Goal: Information Seeking & Learning: Learn about a topic

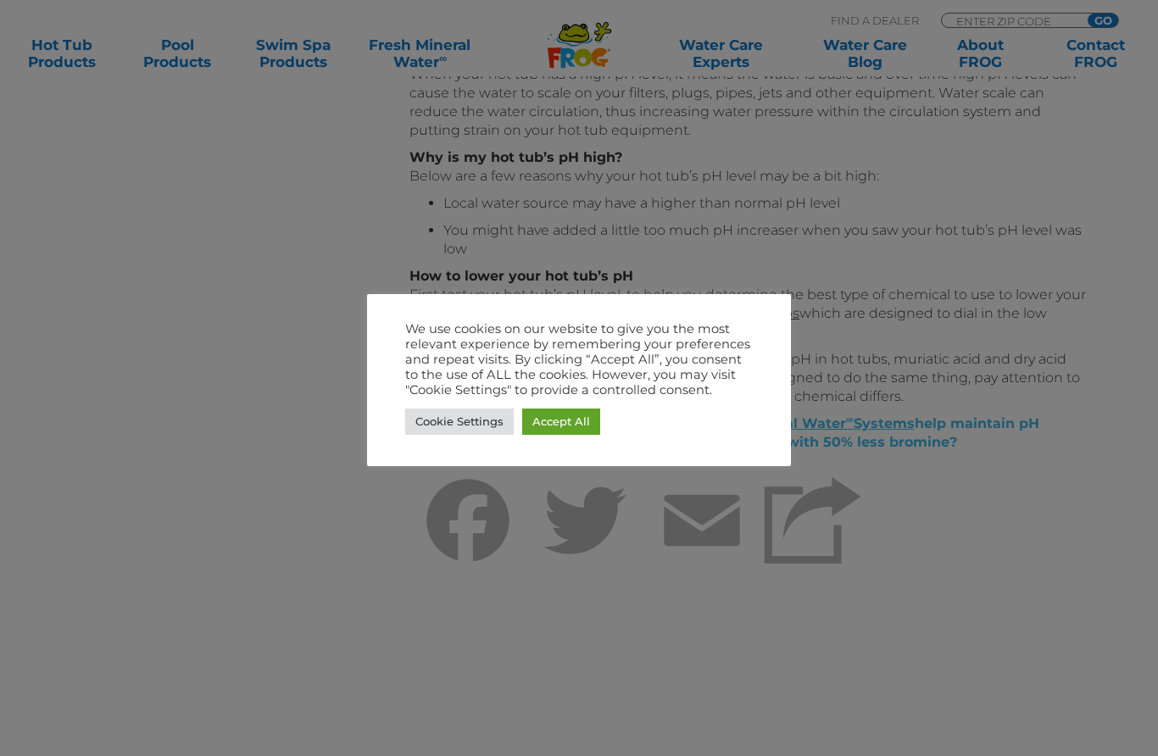
scroll to position [1282, 0]
click at [573, 420] on link "Accept All" at bounding box center [561, 422] width 78 height 26
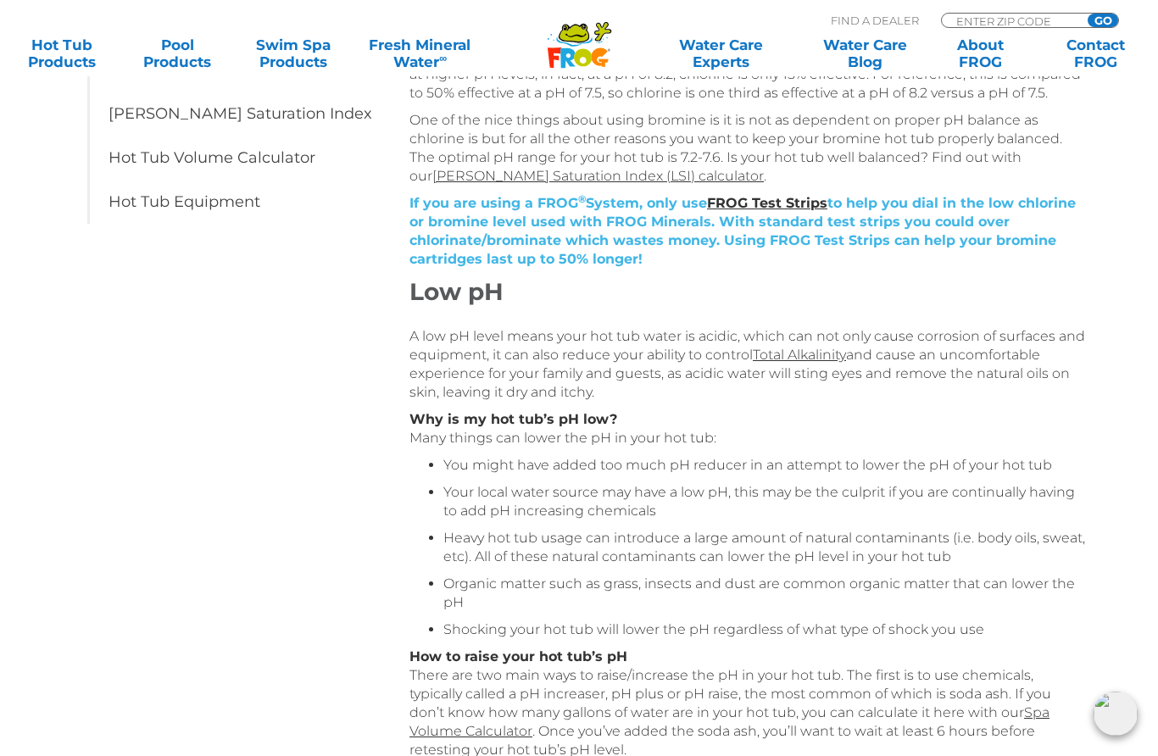
scroll to position [0, 0]
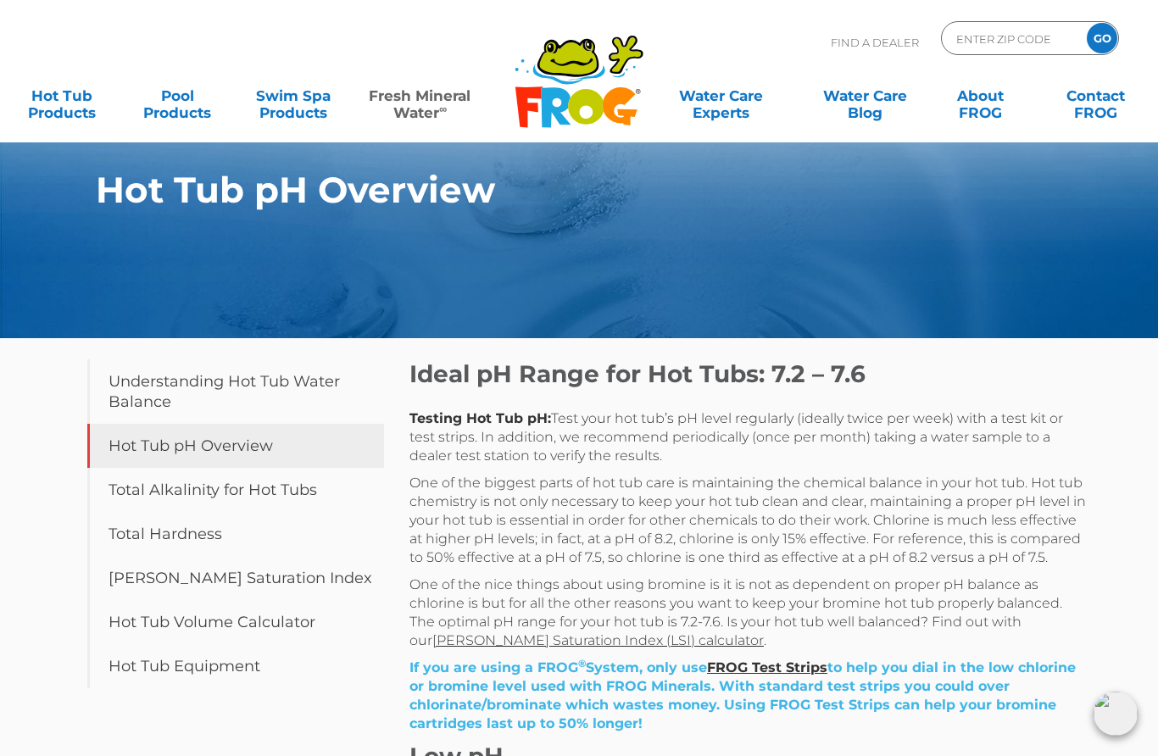
click at [437, 104] on link "Fresh Mineral Water ∞" at bounding box center [420, 96] width 113 height 34
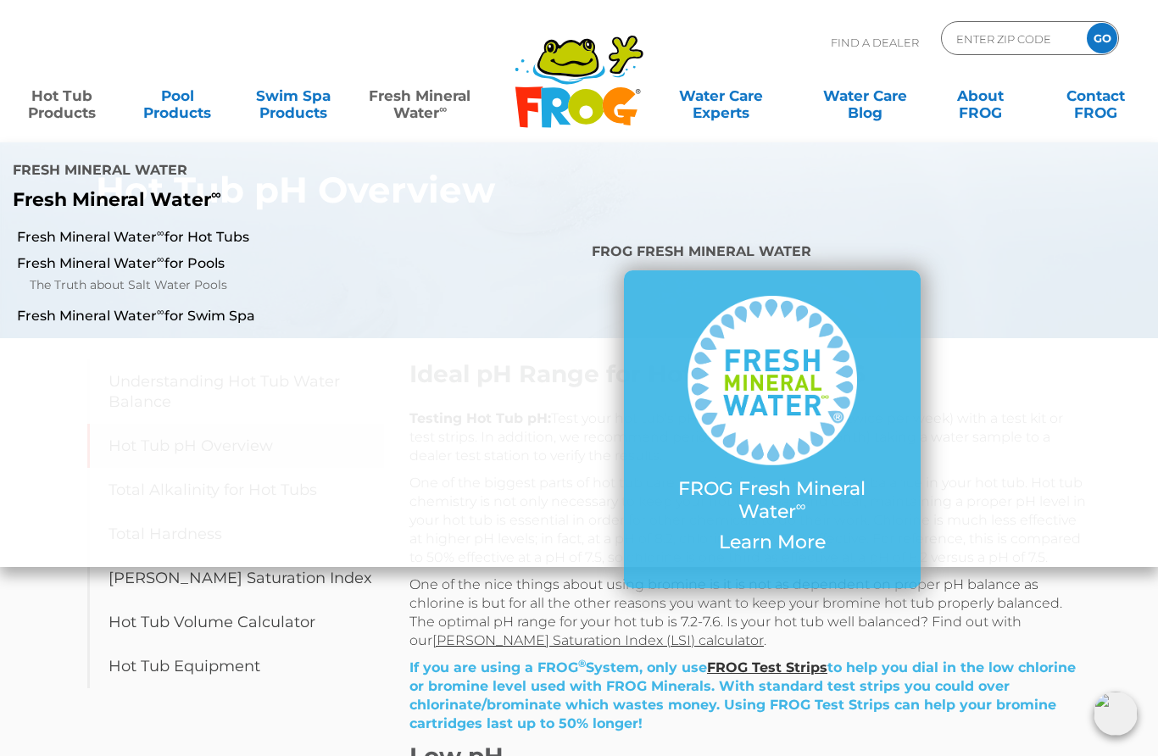
click at [60, 113] on link "Hot Tub Products" at bounding box center [62, 96] width 90 height 34
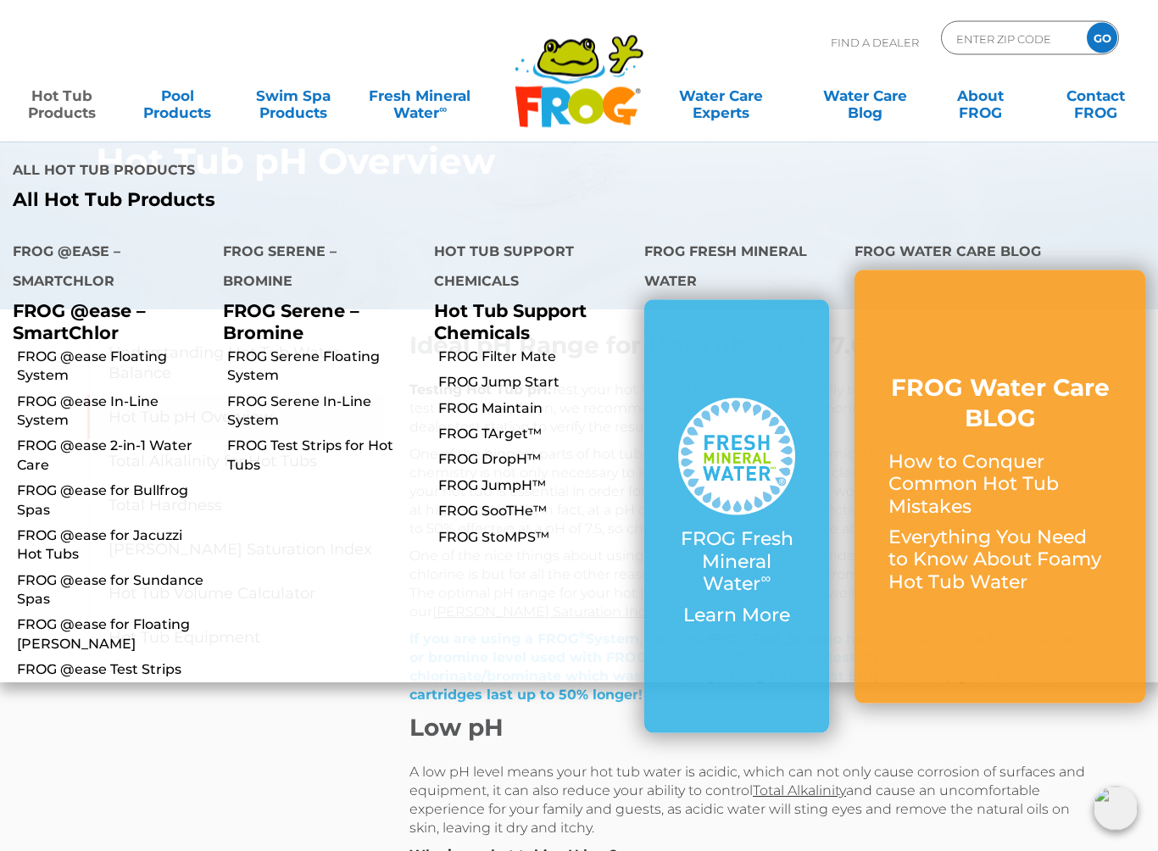
scroll to position [36, 0]
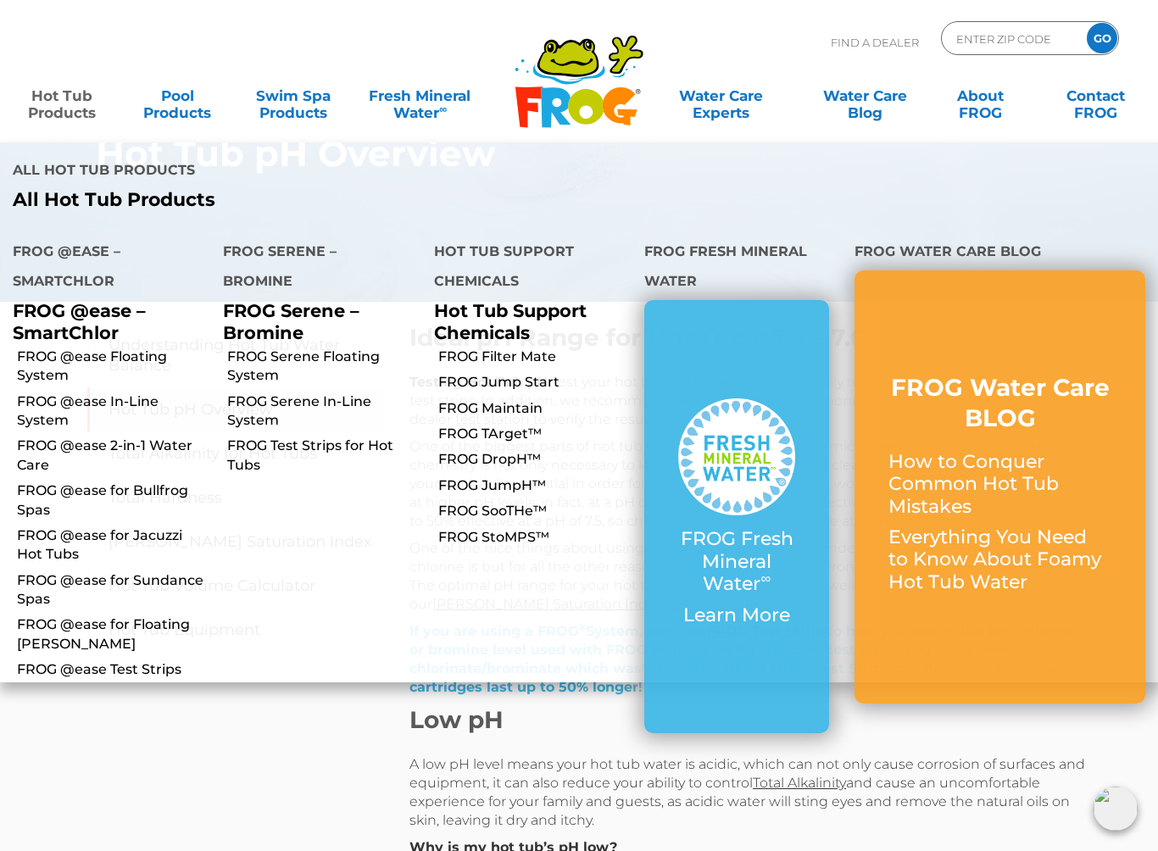
click at [55, 348] on link "FROG @ease Floating System" at bounding box center [113, 367] width 193 height 38
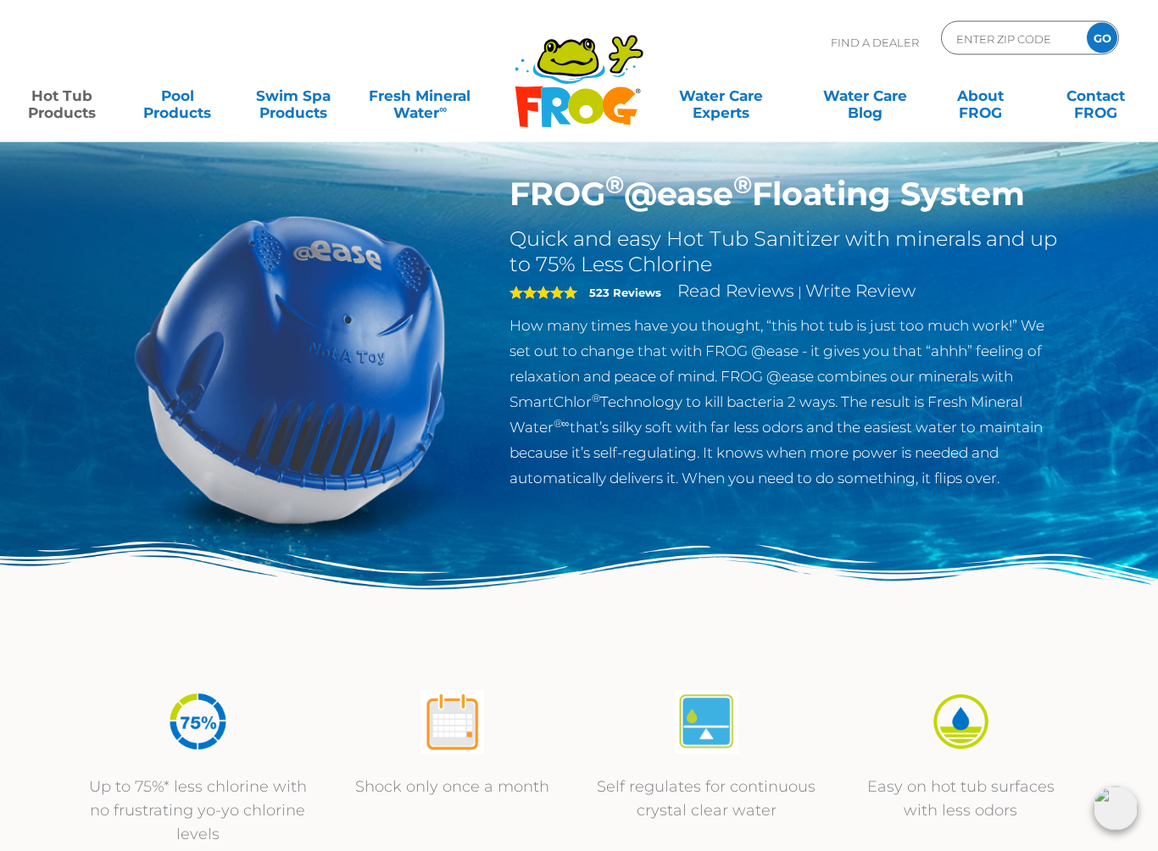
scroll to position [30, 0]
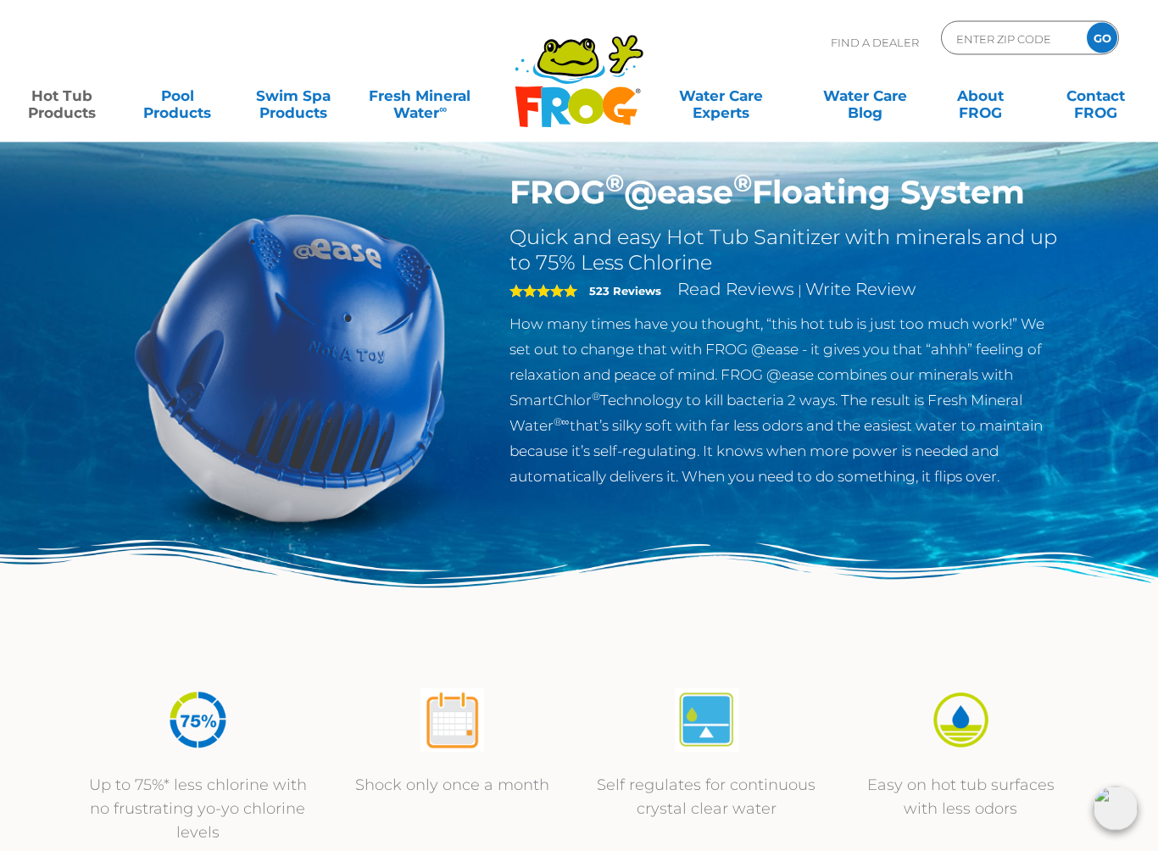
click at [886, 416] on p "How many times have you thought, “this hot tub is just too much work!” We set o…" at bounding box center [786, 401] width 554 height 178
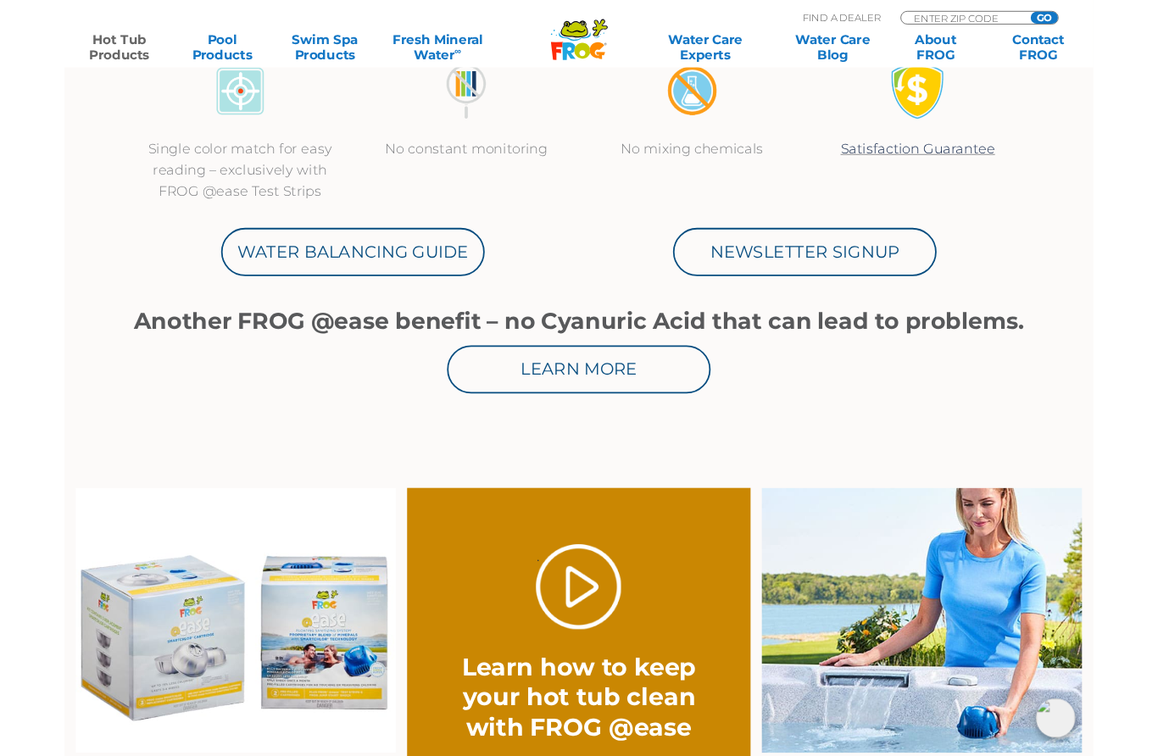
scroll to position [824, 0]
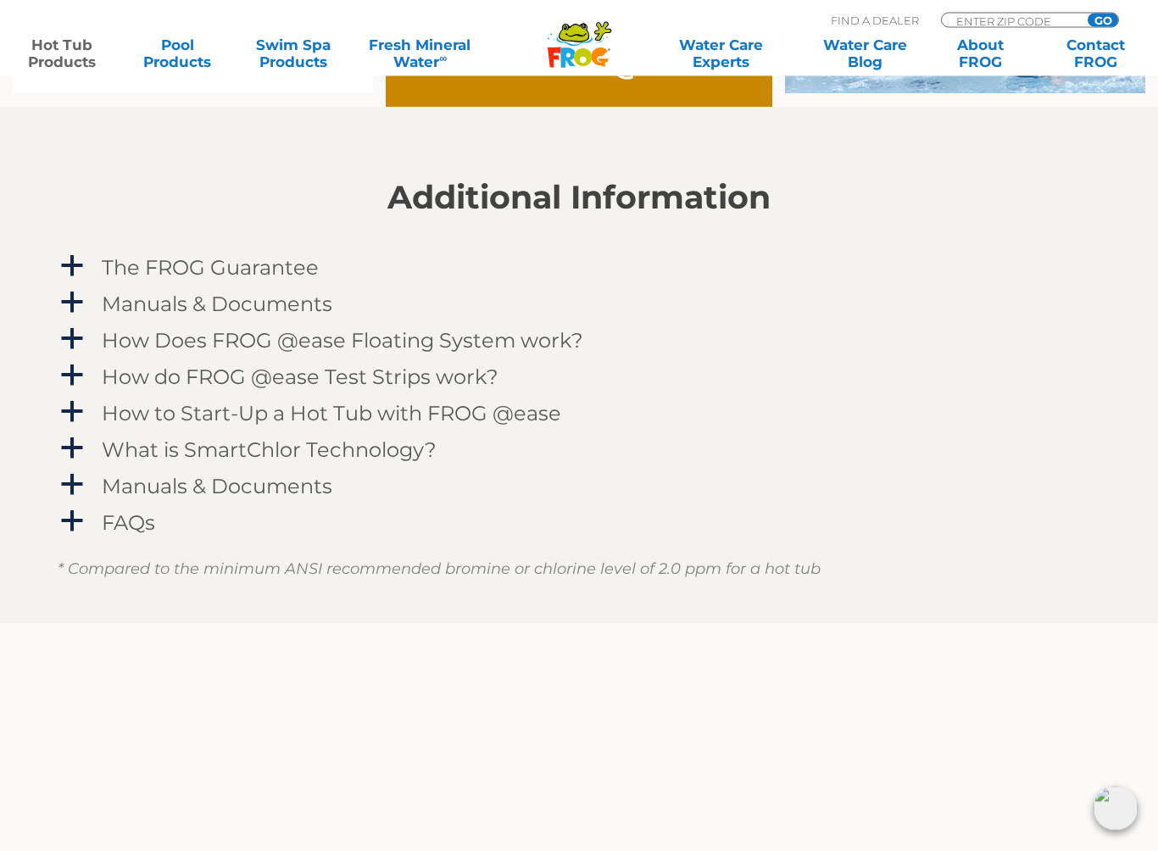
scroll to position [1604, 0]
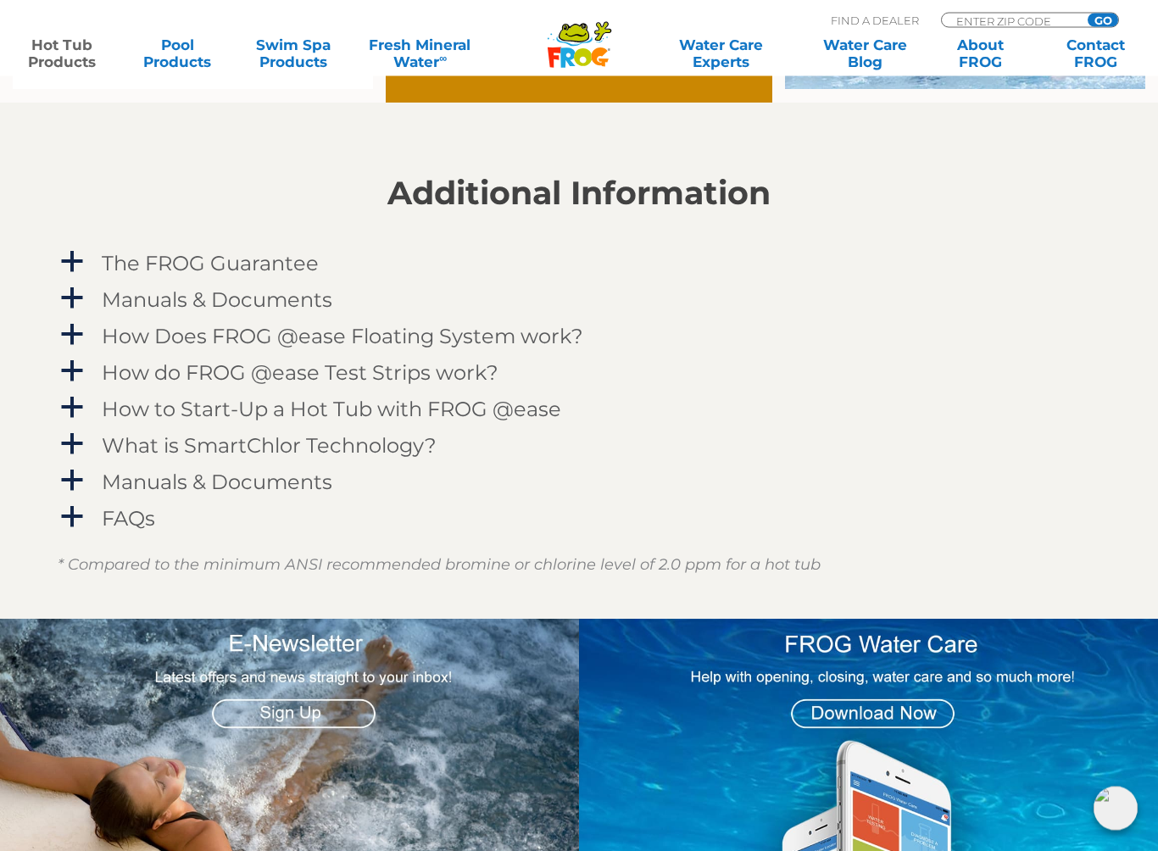
click at [973, 258] on div "The FROG Guarantee" at bounding box center [540, 263] width 887 height 31
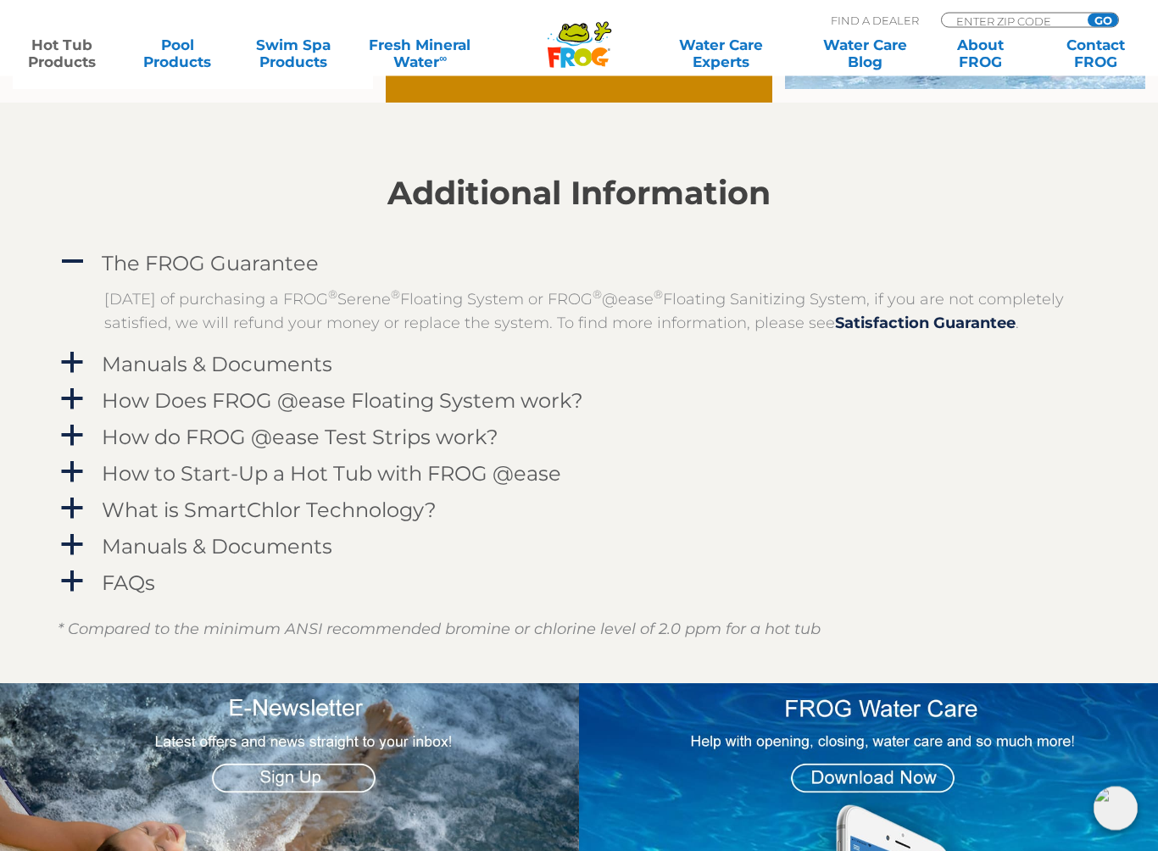
scroll to position [1605, 0]
click at [518, 412] on h4 "How Does FROG @ease Floating System work?" at bounding box center [342, 400] width 481 height 23
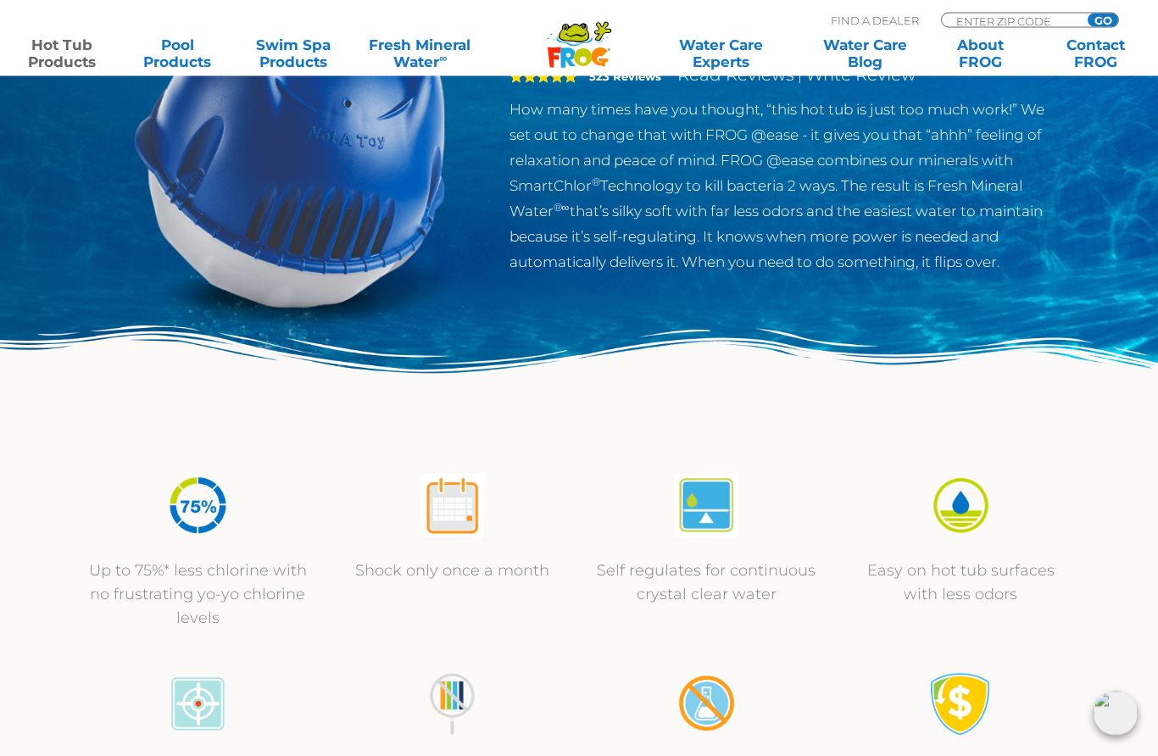
scroll to position [0, 0]
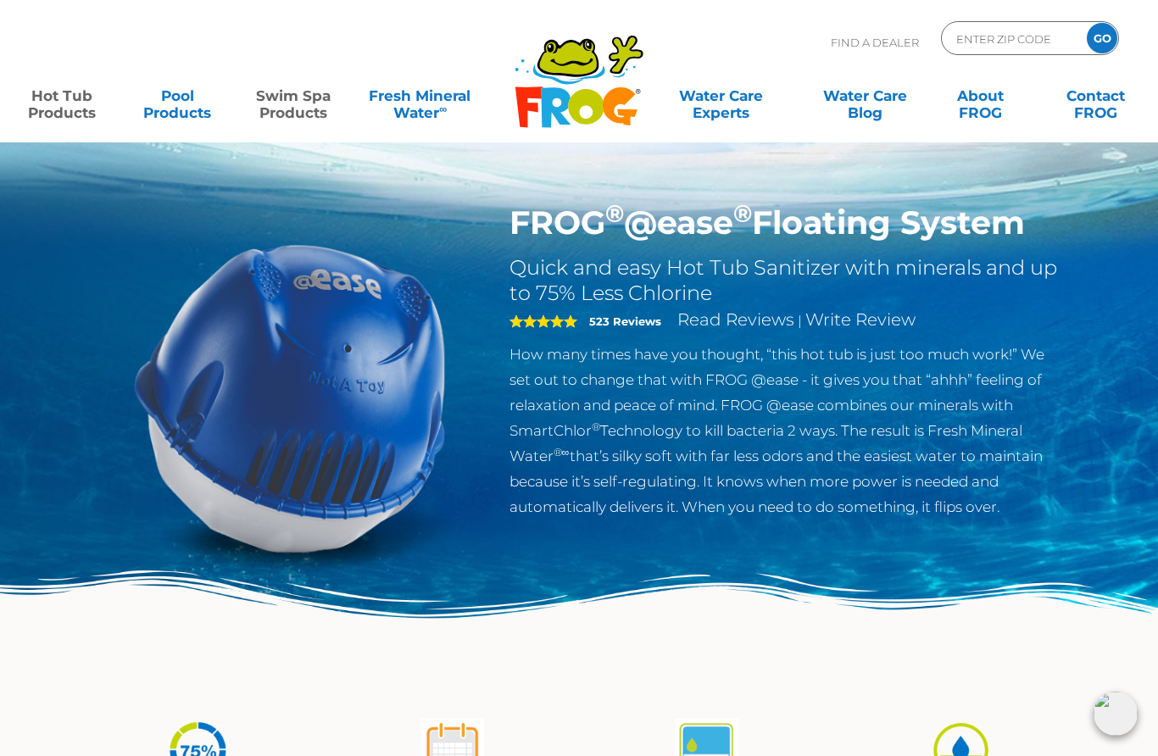
click at [289, 109] on link "Swim Spa Products" at bounding box center [293, 96] width 90 height 34
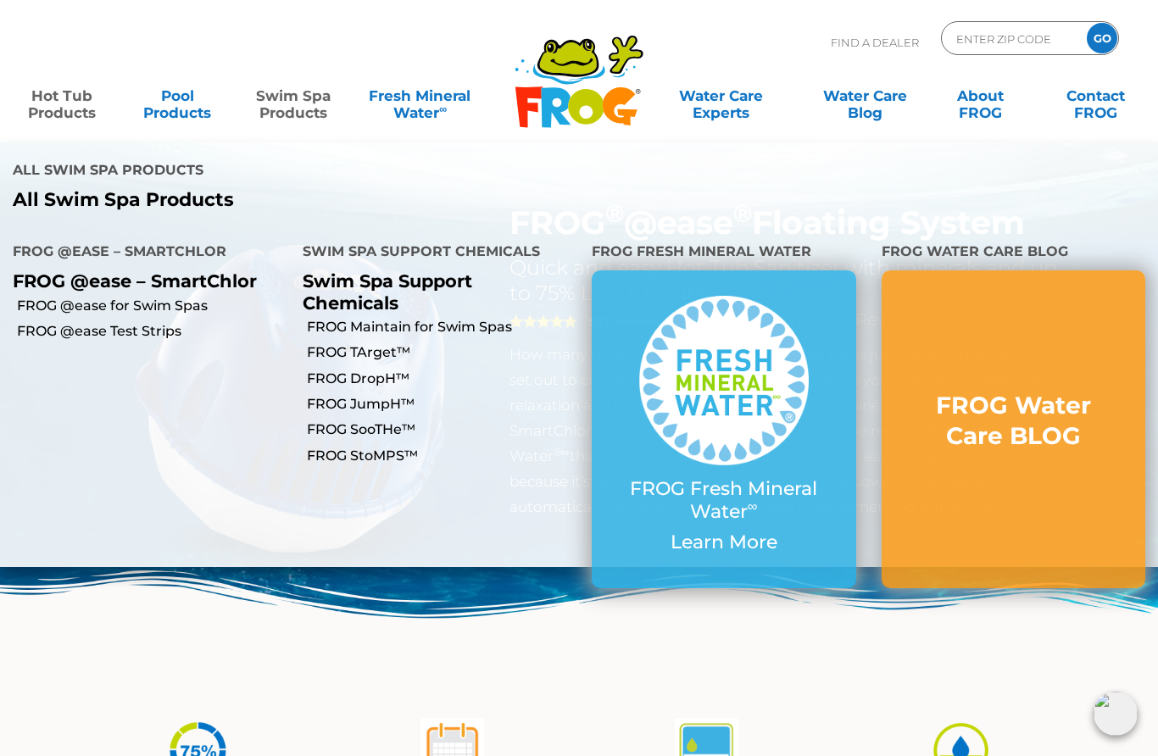
click at [358, 370] on link "FROG DropH™" at bounding box center [443, 379] width 273 height 19
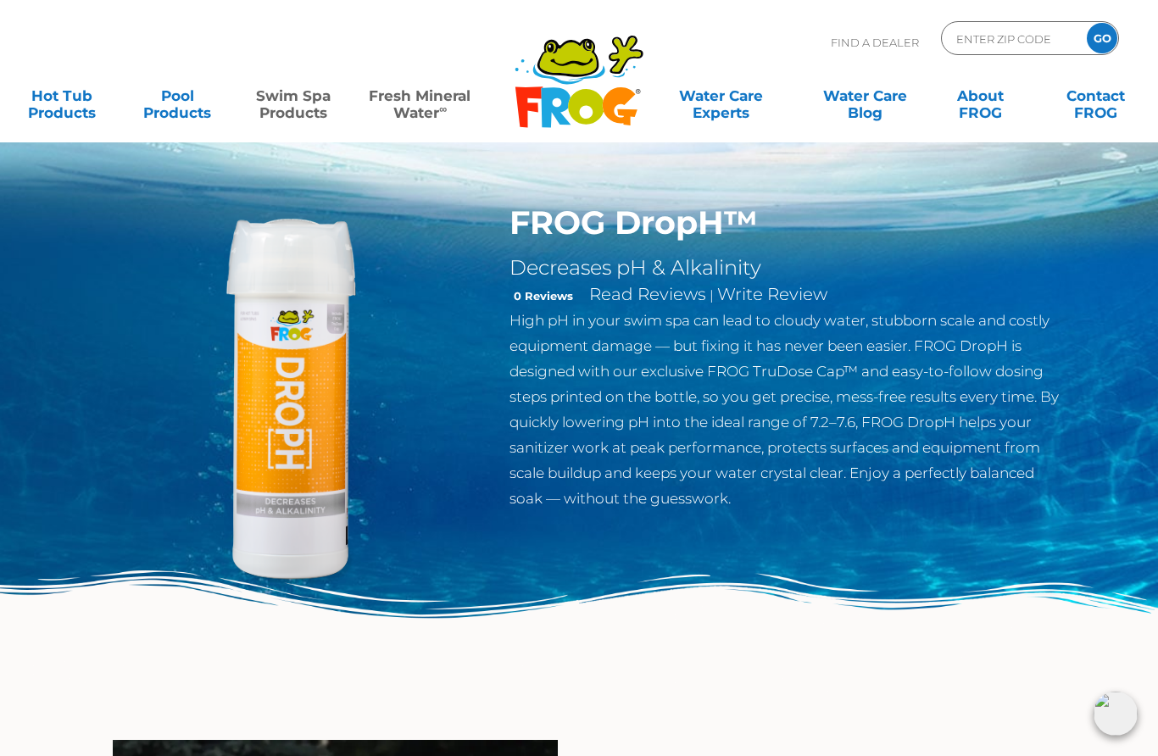
click at [418, 113] on link "Fresh Mineral Water ∞" at bounding box center [420, 96] width 113 height 34
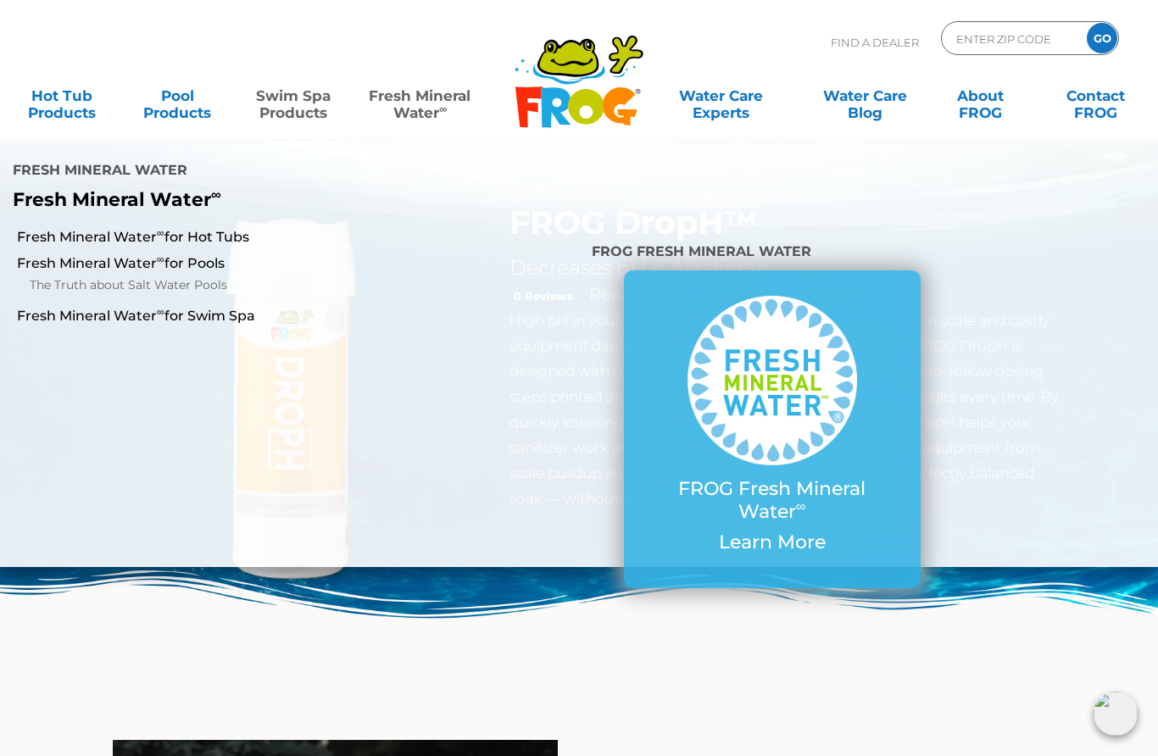
click at [748, 531] on p "Learn More" at bounding box center [772, 542] width 229 height 22
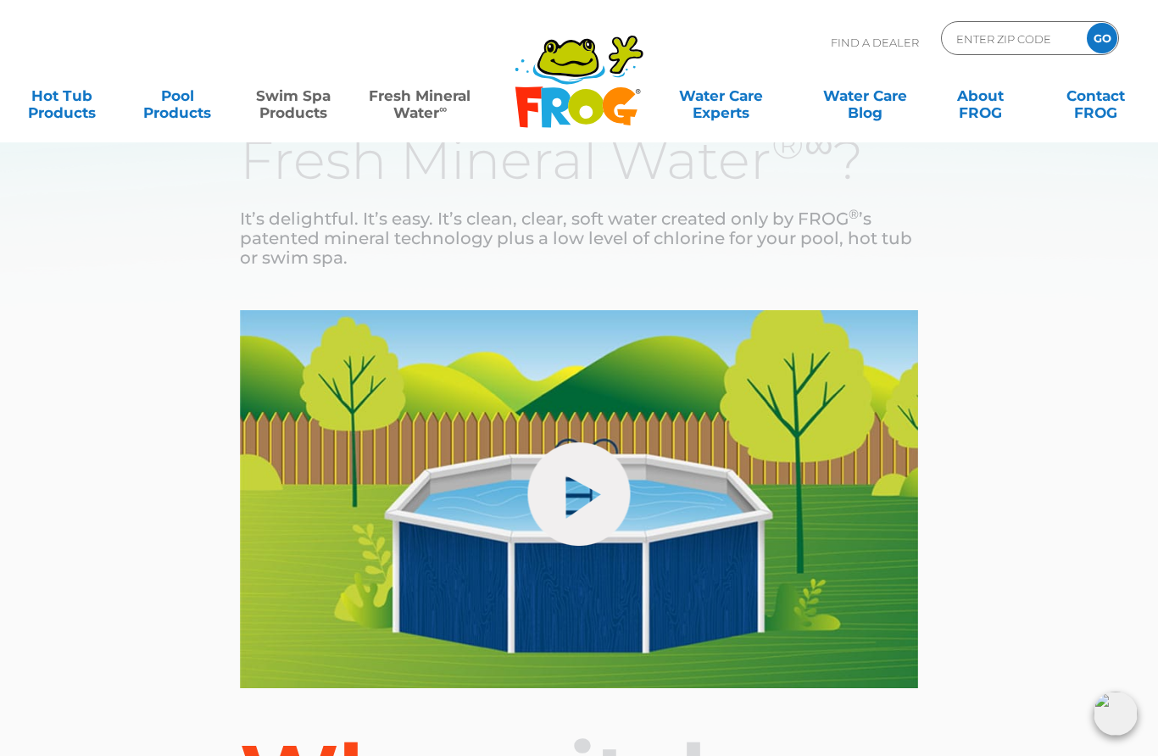
click at [290, 112] on link "Swim Spa Products" at bounding box center [293, 96] width 90 height 34
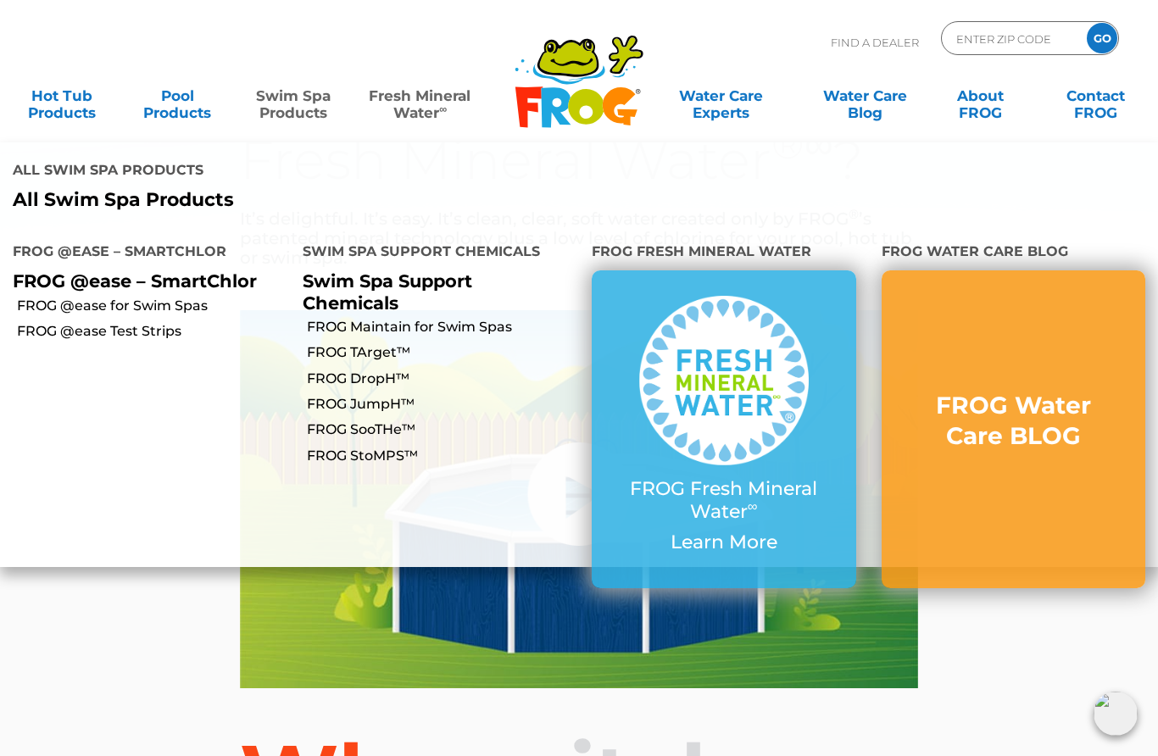
click at [372, 370] on link "FROG DropH™" at bounding box center [443, 379] width 273 height 19
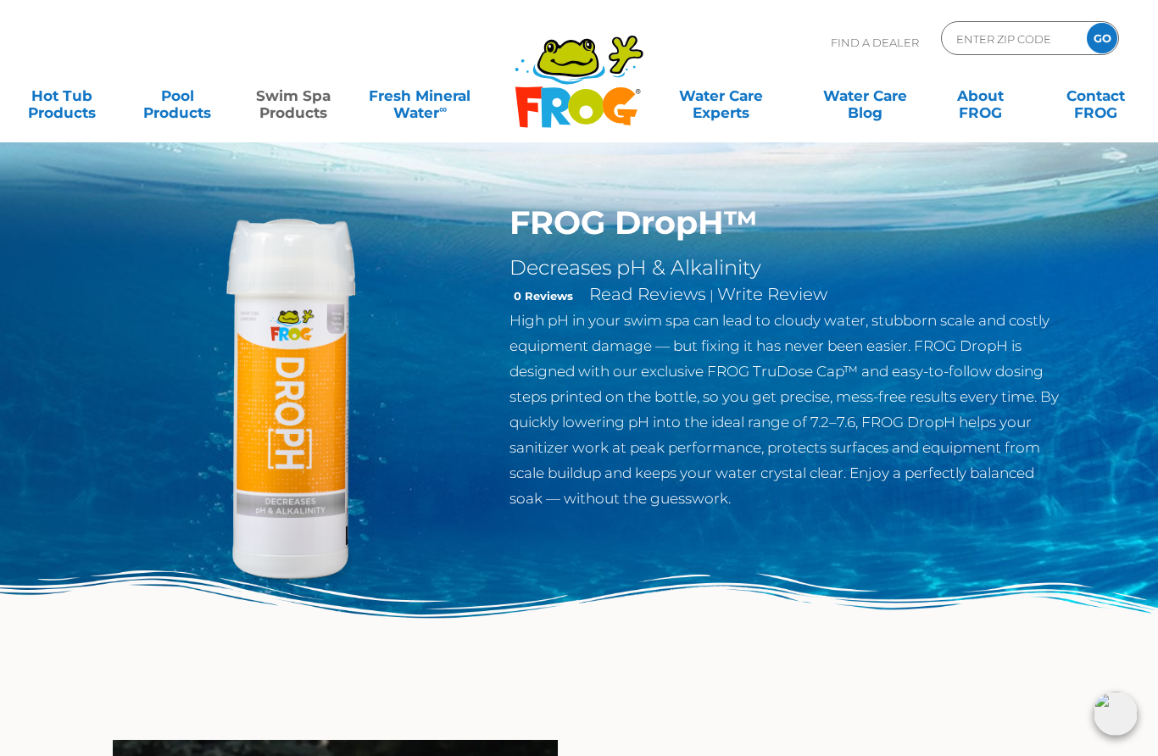
click at [678, 220] on h1 "FROG DropH™" at bounding box center [786, 222] width 554 height 39
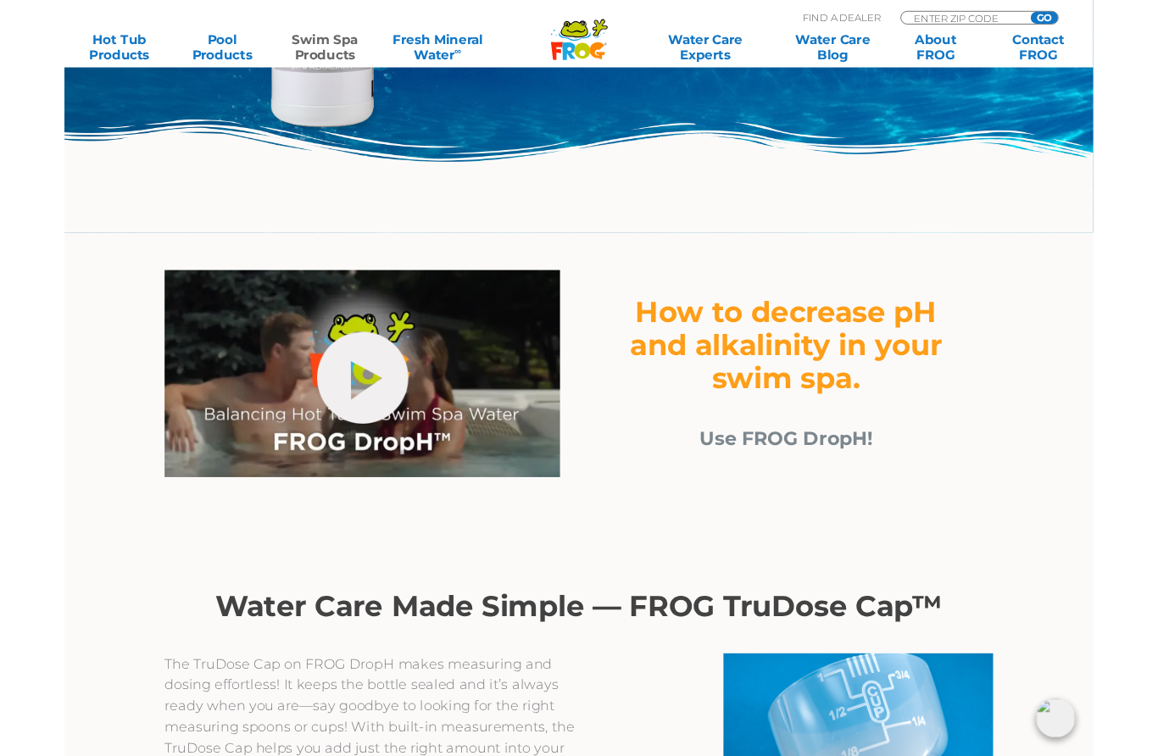
scroll to position [434, 0]
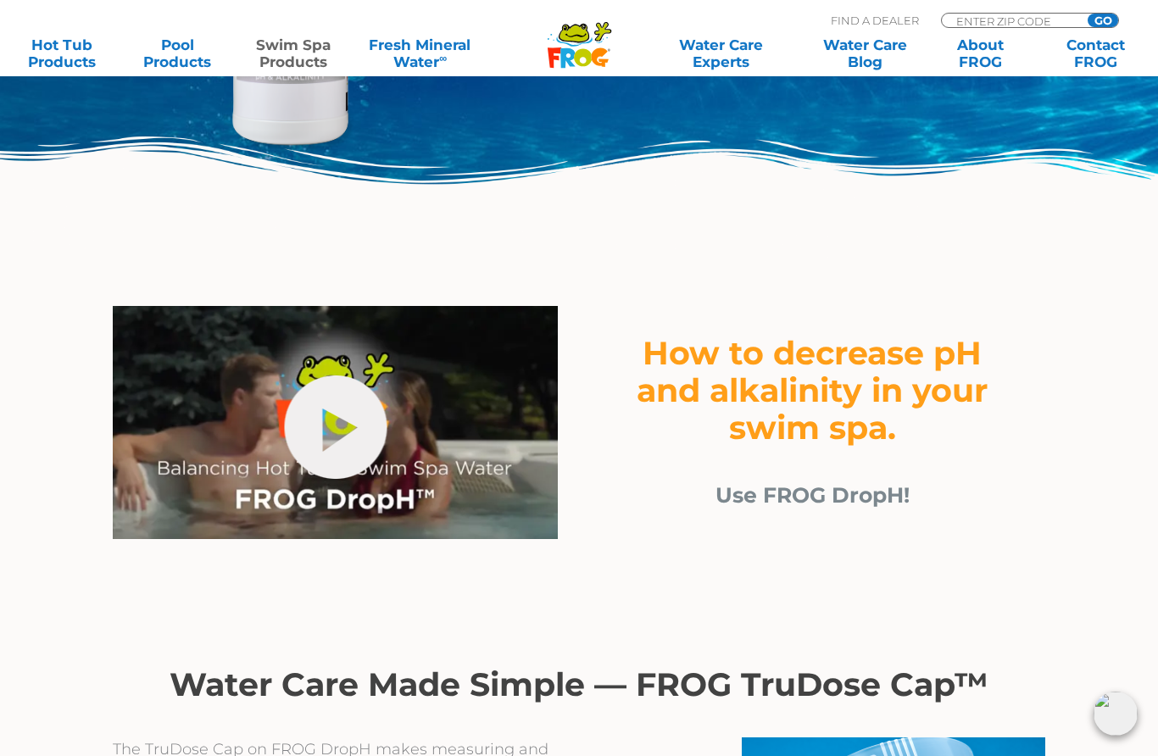
click at [843, 492] on span "Use FROG DropH!" at bounding box center [812, 494] width 194 height 25
click at [836, 484] on span "Use FROG DropH!" at bounding box center [812, 494] width 194 height 25
click at [849, 491] on span "Use FROG DropH!" at bounding box center [812, 494] width 194 height 25
click at [859, 487] on span "Use FROG DropH!" at bounding box center [812, 494] width 194 height 25
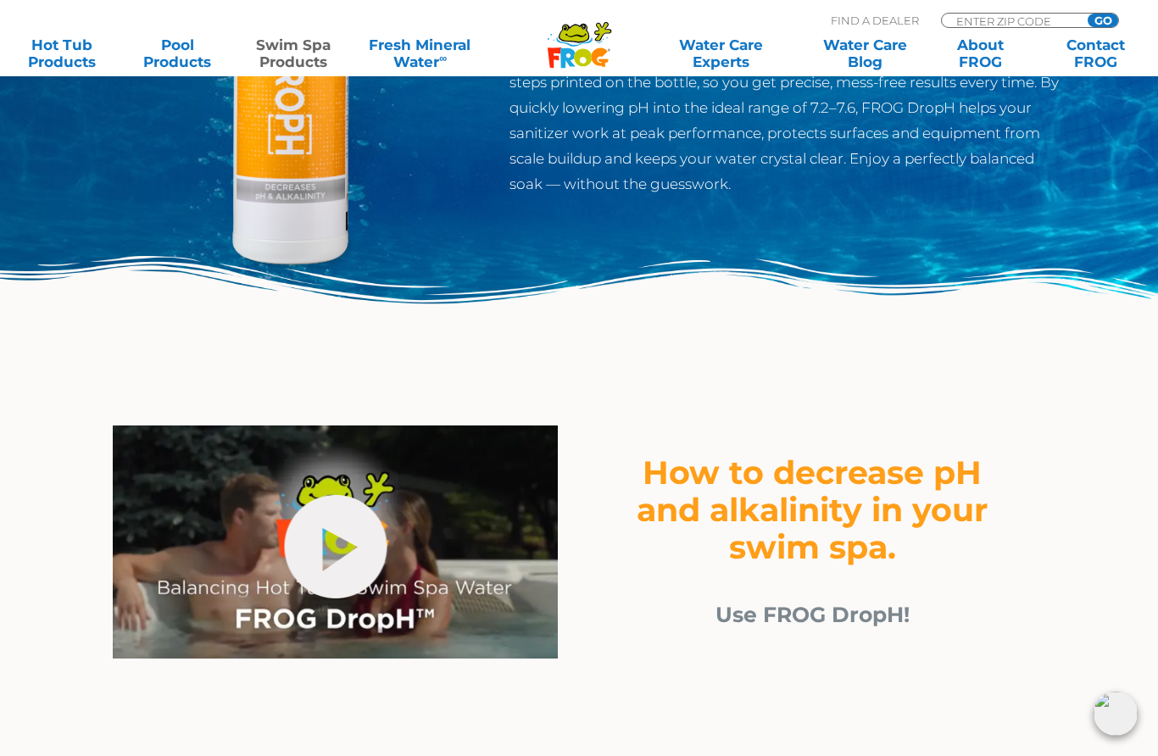
scroll to position [0, 0]
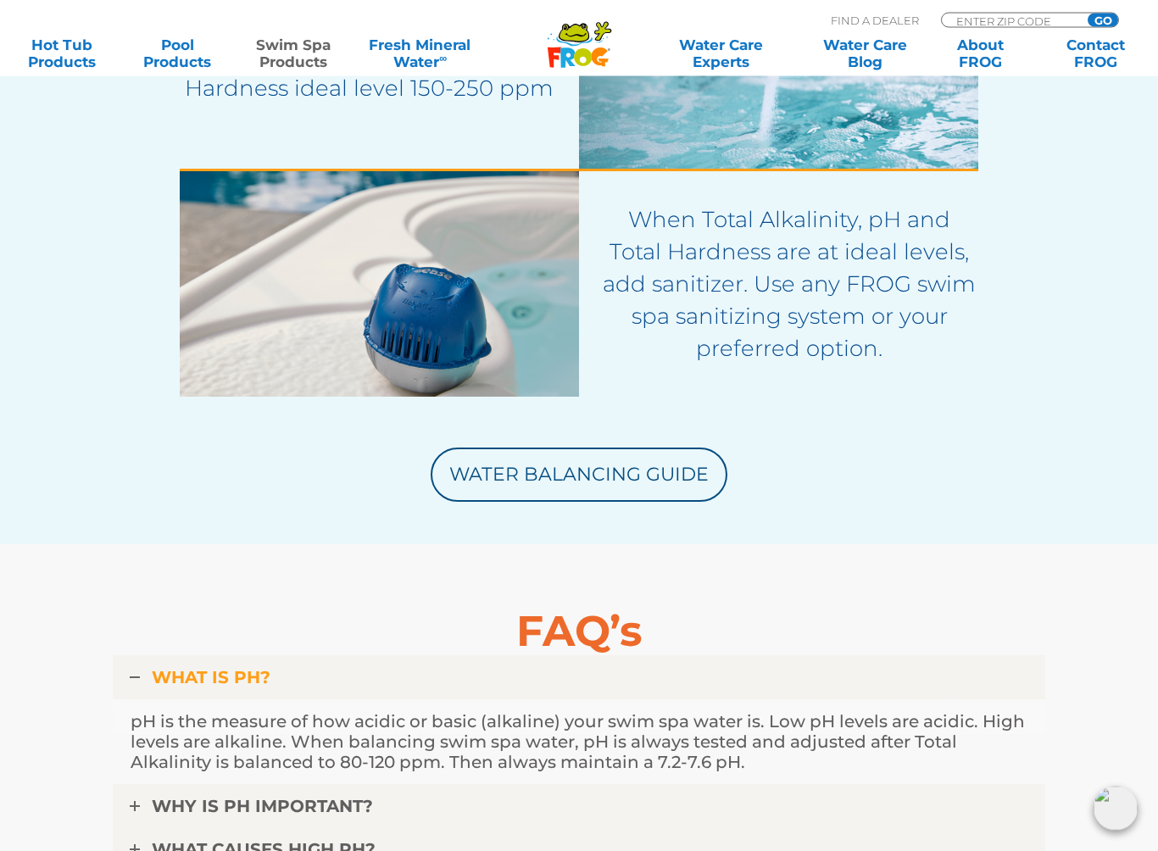
scroll to position [3738, 0]
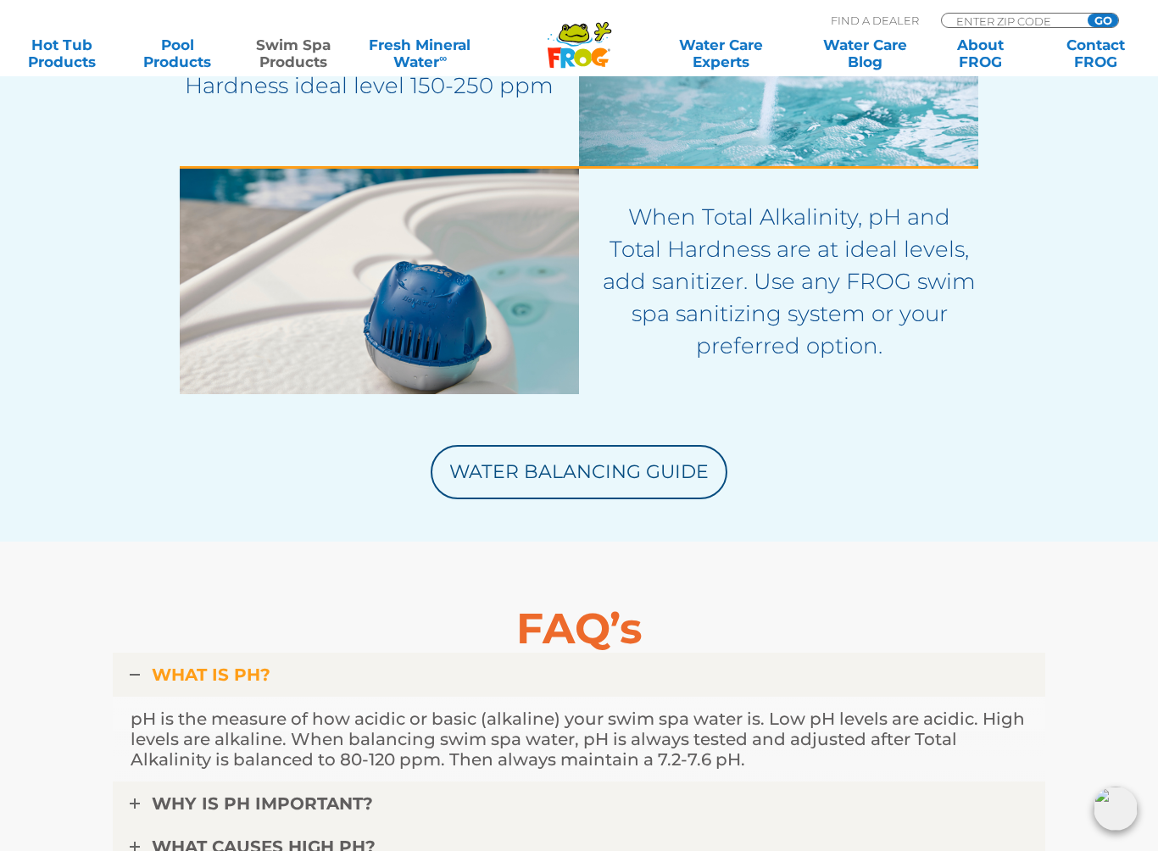
click at [639, 474] on link "Water Balancing Guide" at bounding box center [579, 472] width 297 height 54
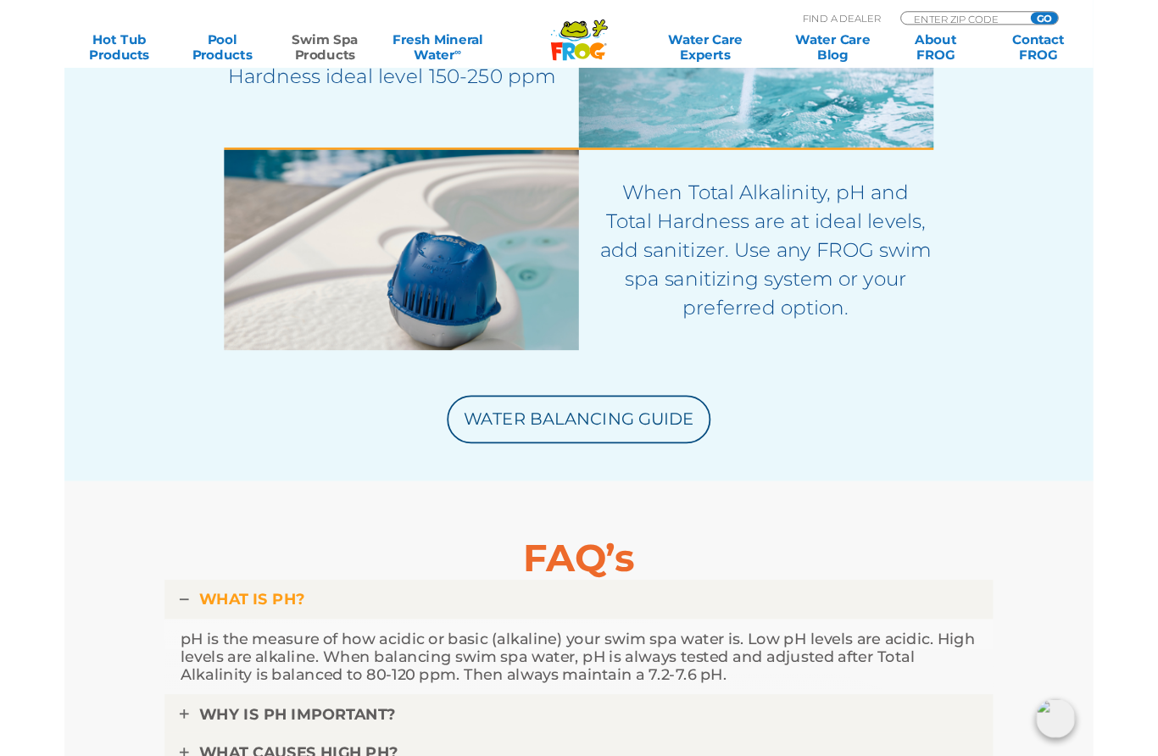
scroll to position [3786, 0]
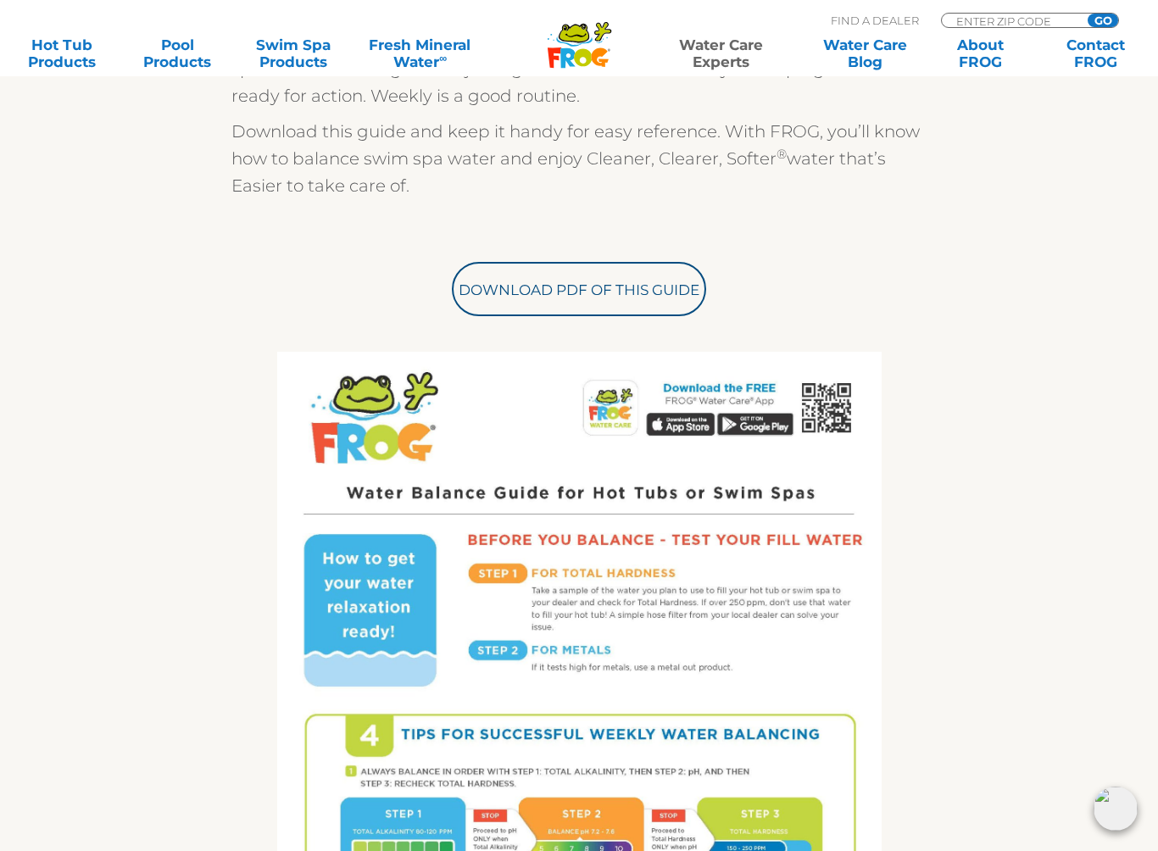
scroll to position [567, 0]
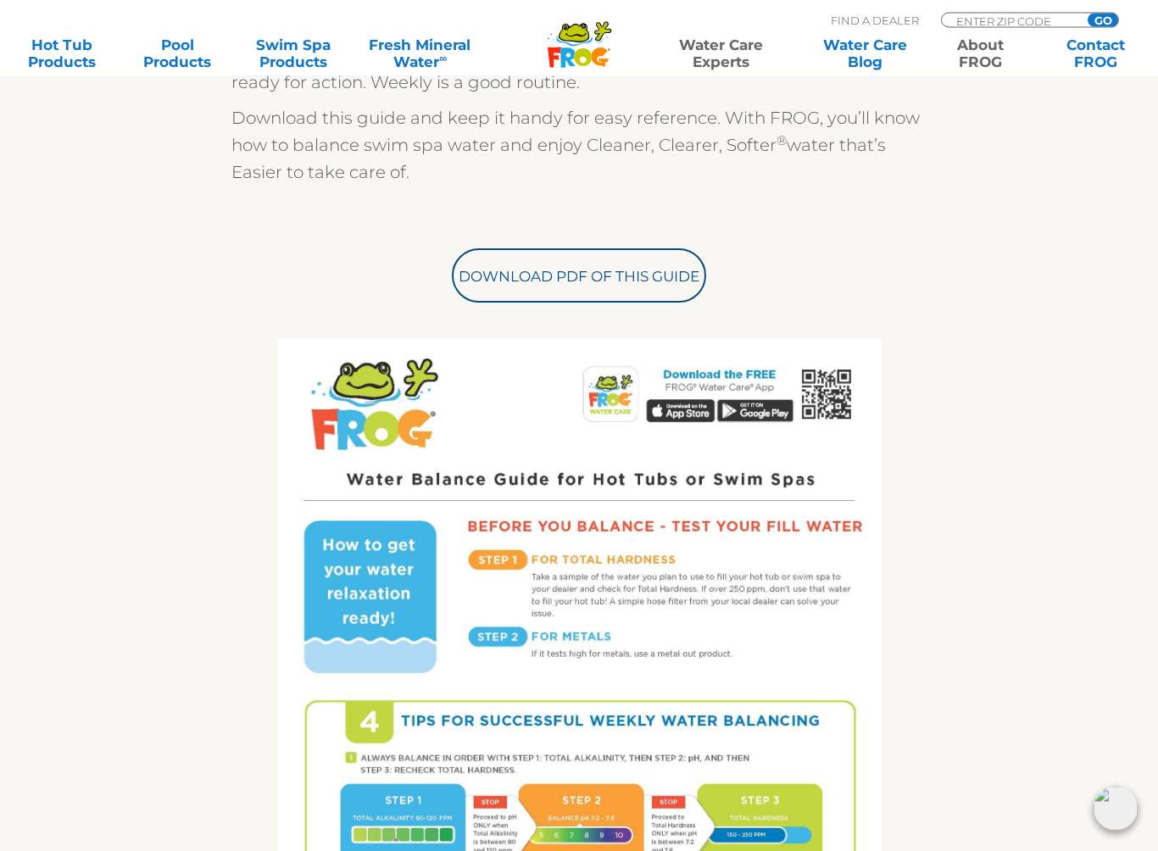
click at [981, 49] on link "About FROG" at bounding box center [981, 53] width 90 height 34
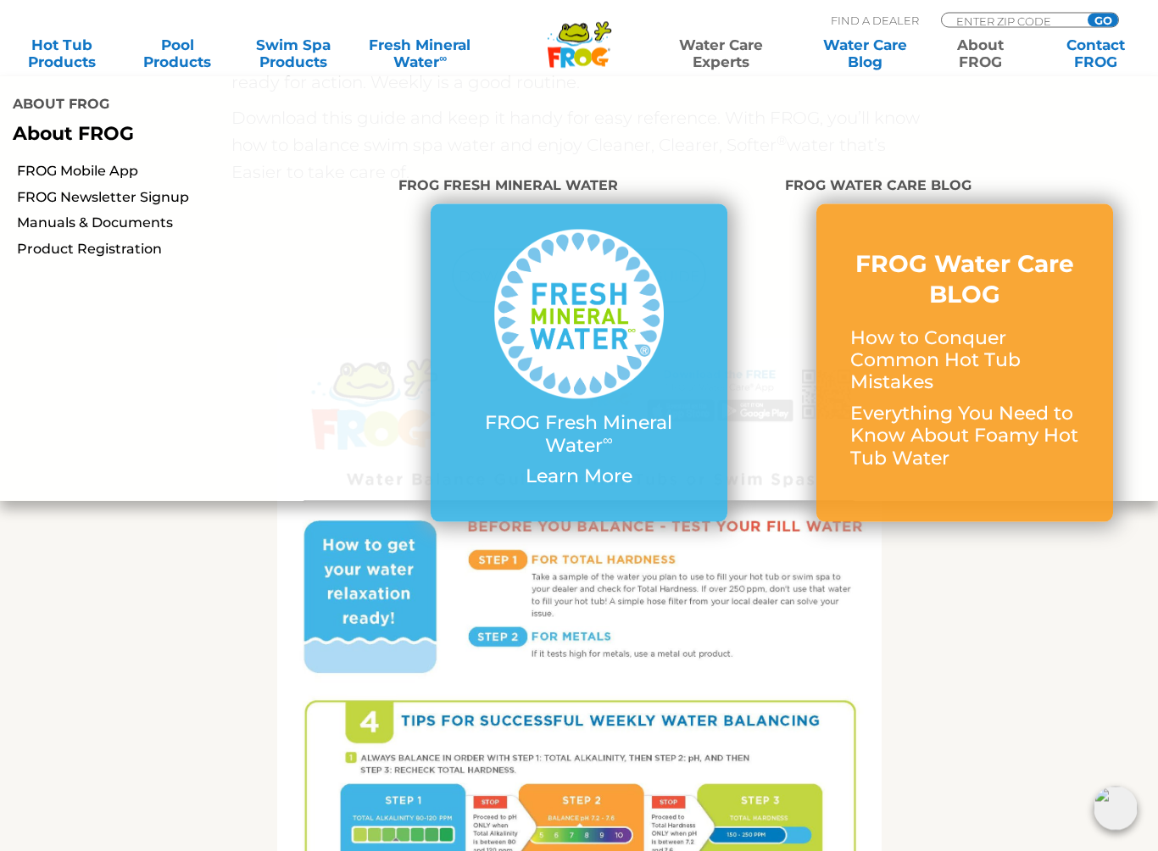
scroll to position [568, 0]
click at [987, 59] on link "About FROG" at bounding box center [981, 53] width 90 height 34
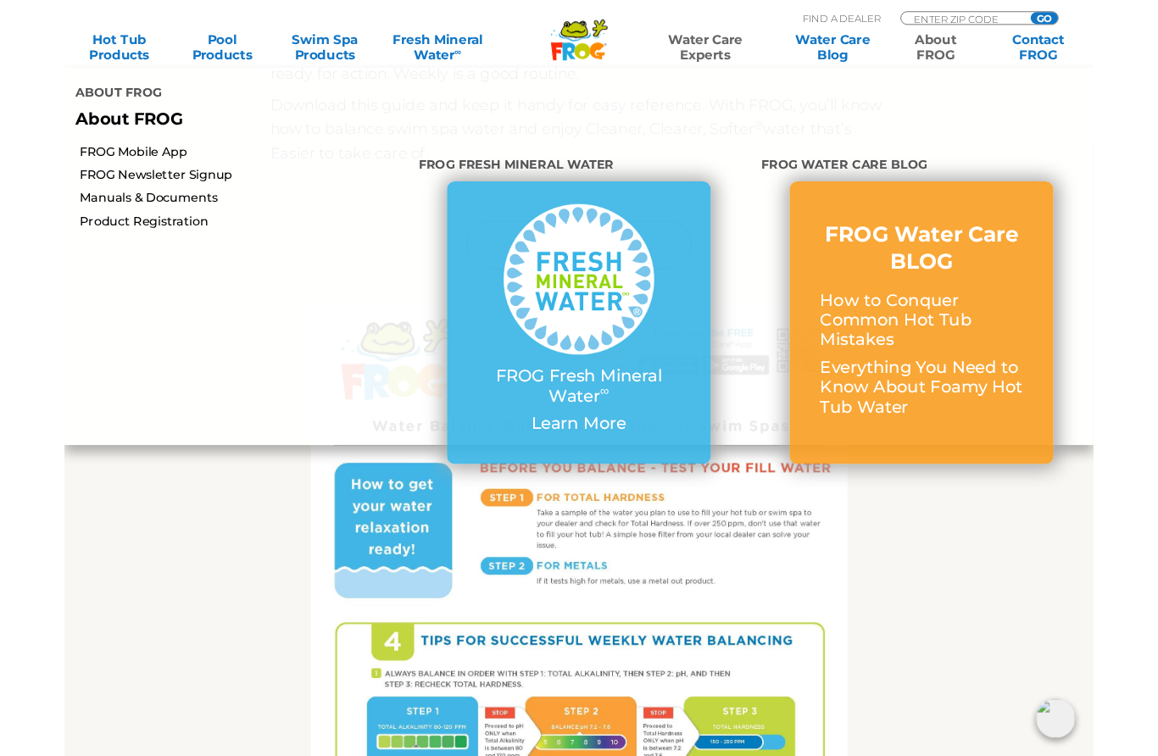
scroll to position [567, 0]
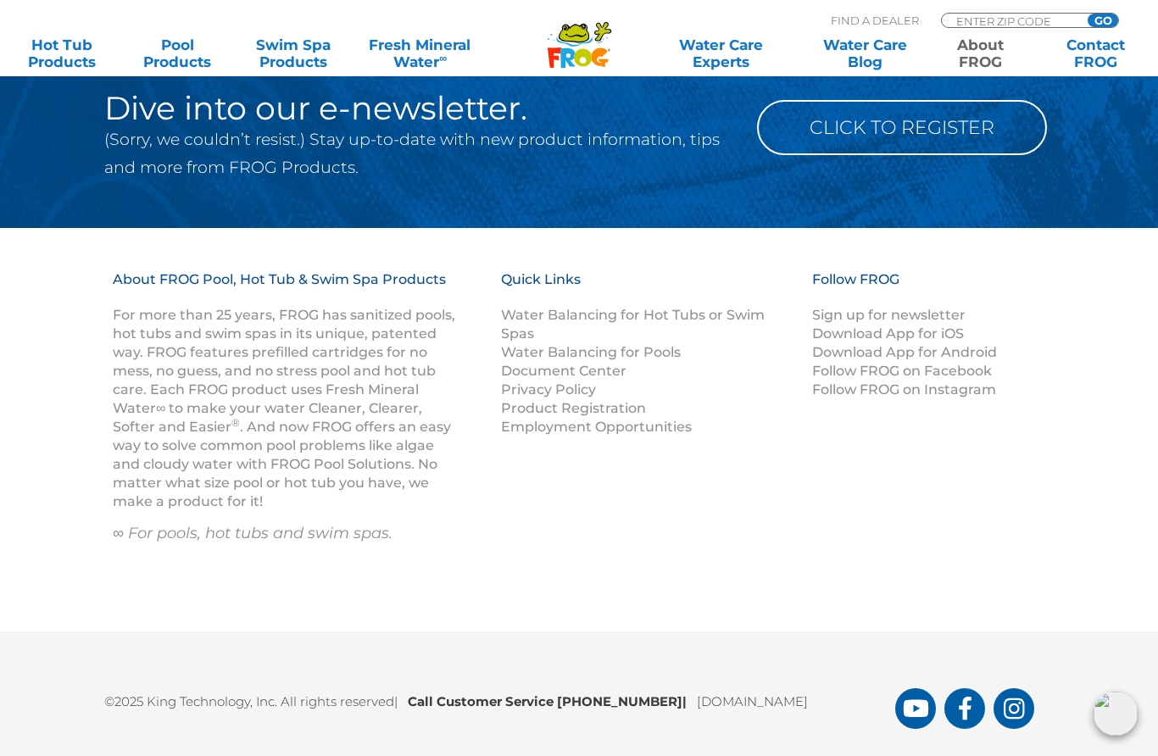
scroll to position [2991, 0]
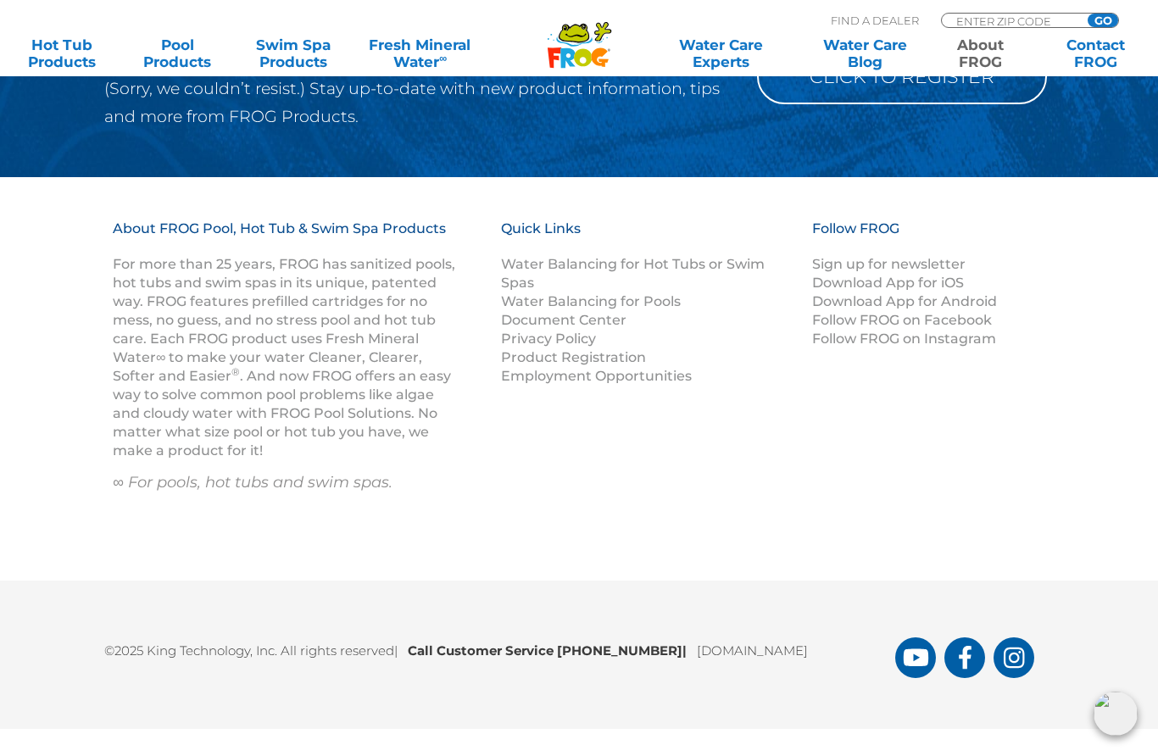
click at [1111, 715] on img at bounding box center [1115, 714] width 44 height 44
click at [1127, 712] on img at bounding box center [1115, 714] width 44 height 44
click at [1119, 715] on img at bounding box center [1115, 714] width 44 height 44
